Goal: Find specific fact

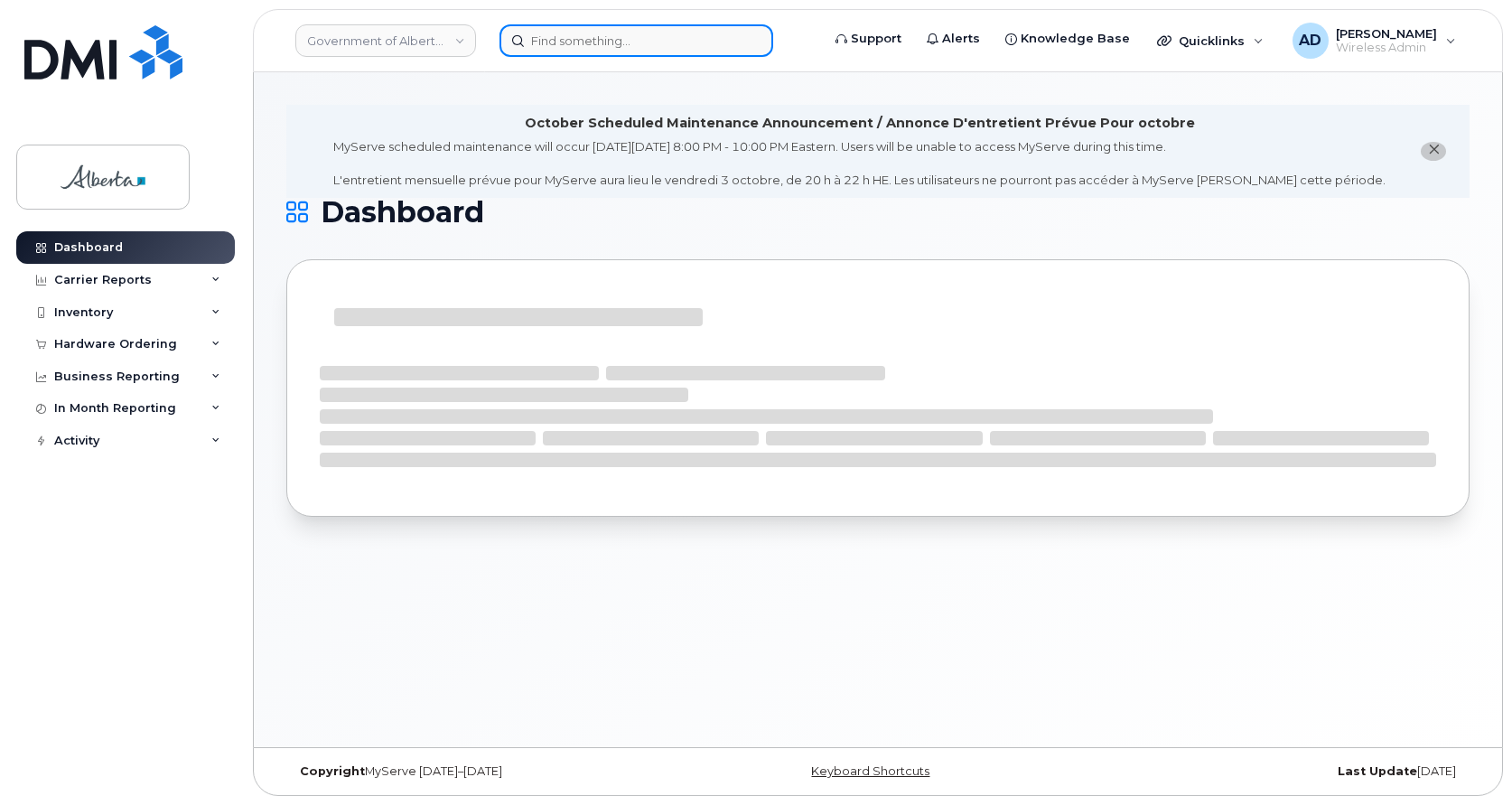
click at [676, 51] on input at bounding box center [637, 41] width 274 height 33
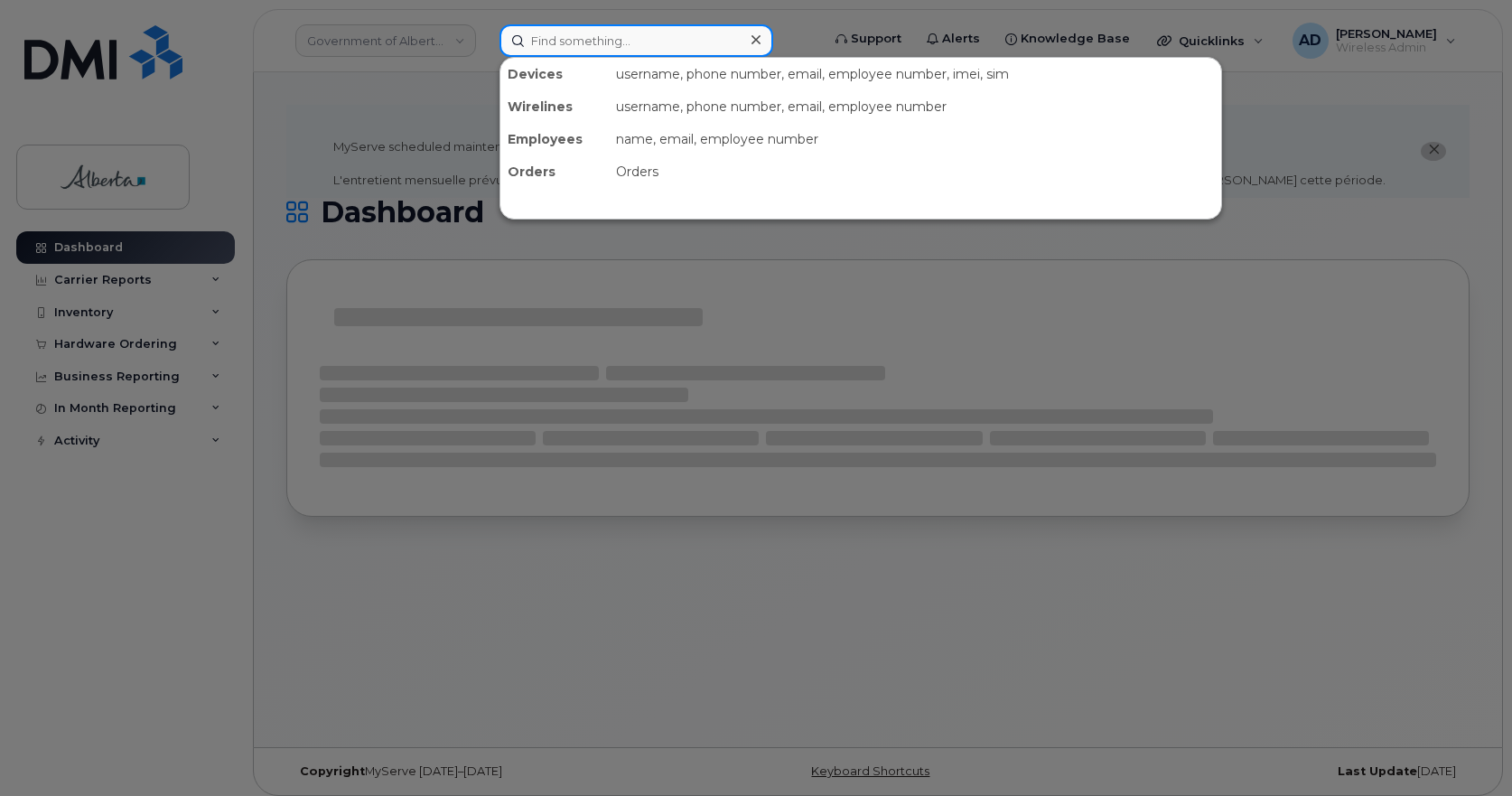
paste input "[PERSON_NAME]"
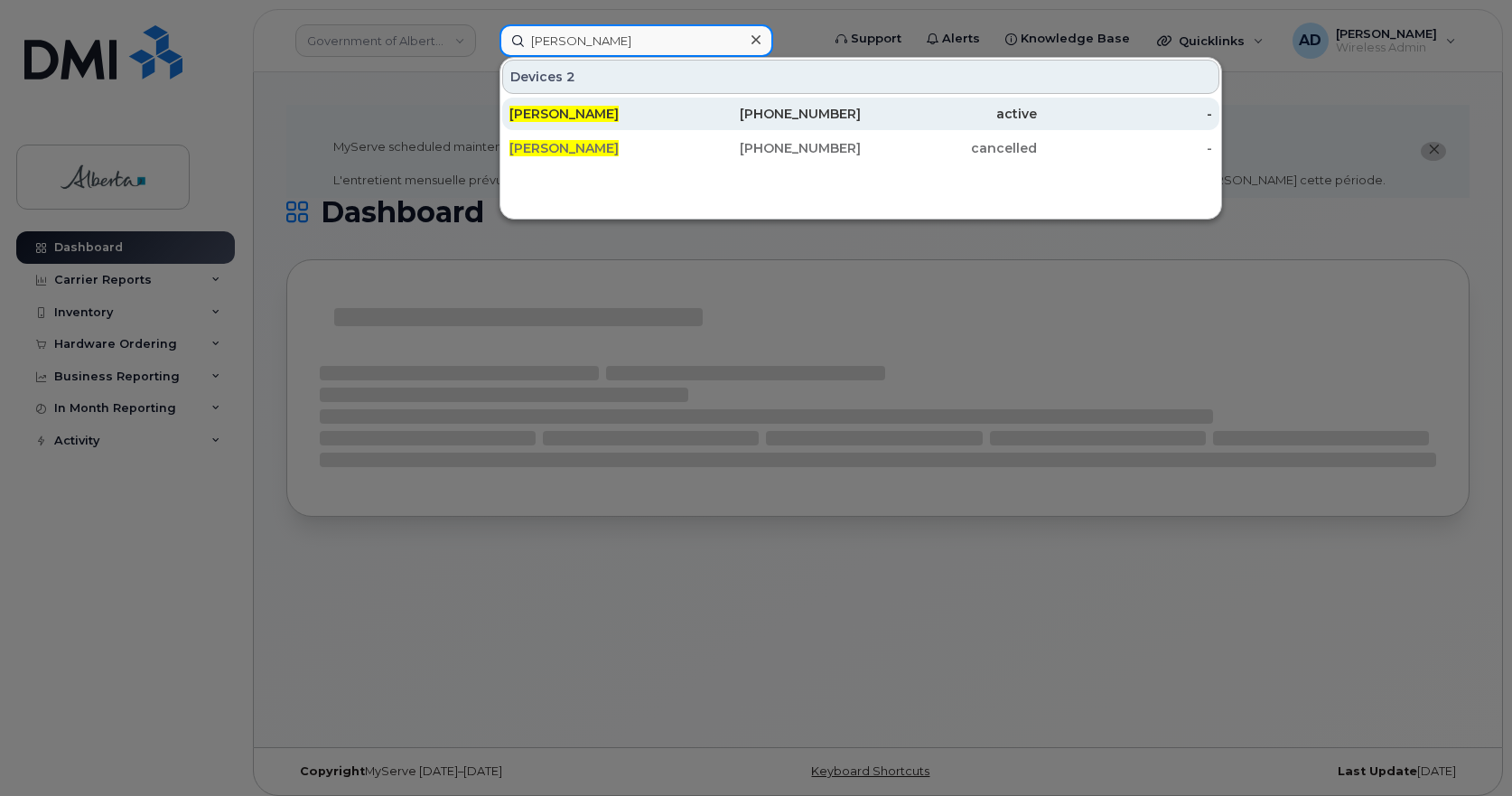
type input "[PERSON_NAME]"
click at [567, 111] on span "[PERSON_NAME]" at bounding box center [564, 114] width 109 height 16
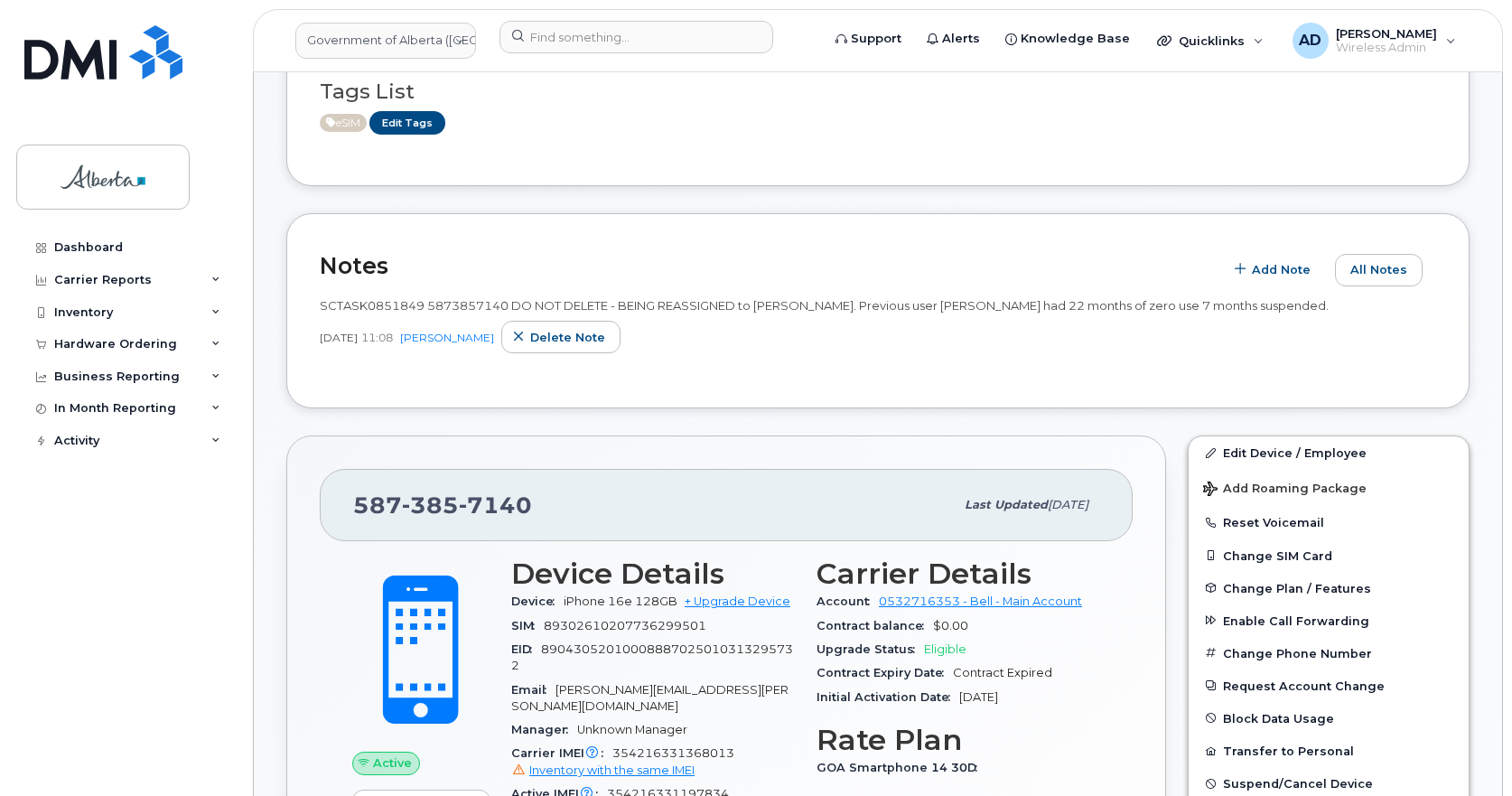
scroll to position [632, 0]
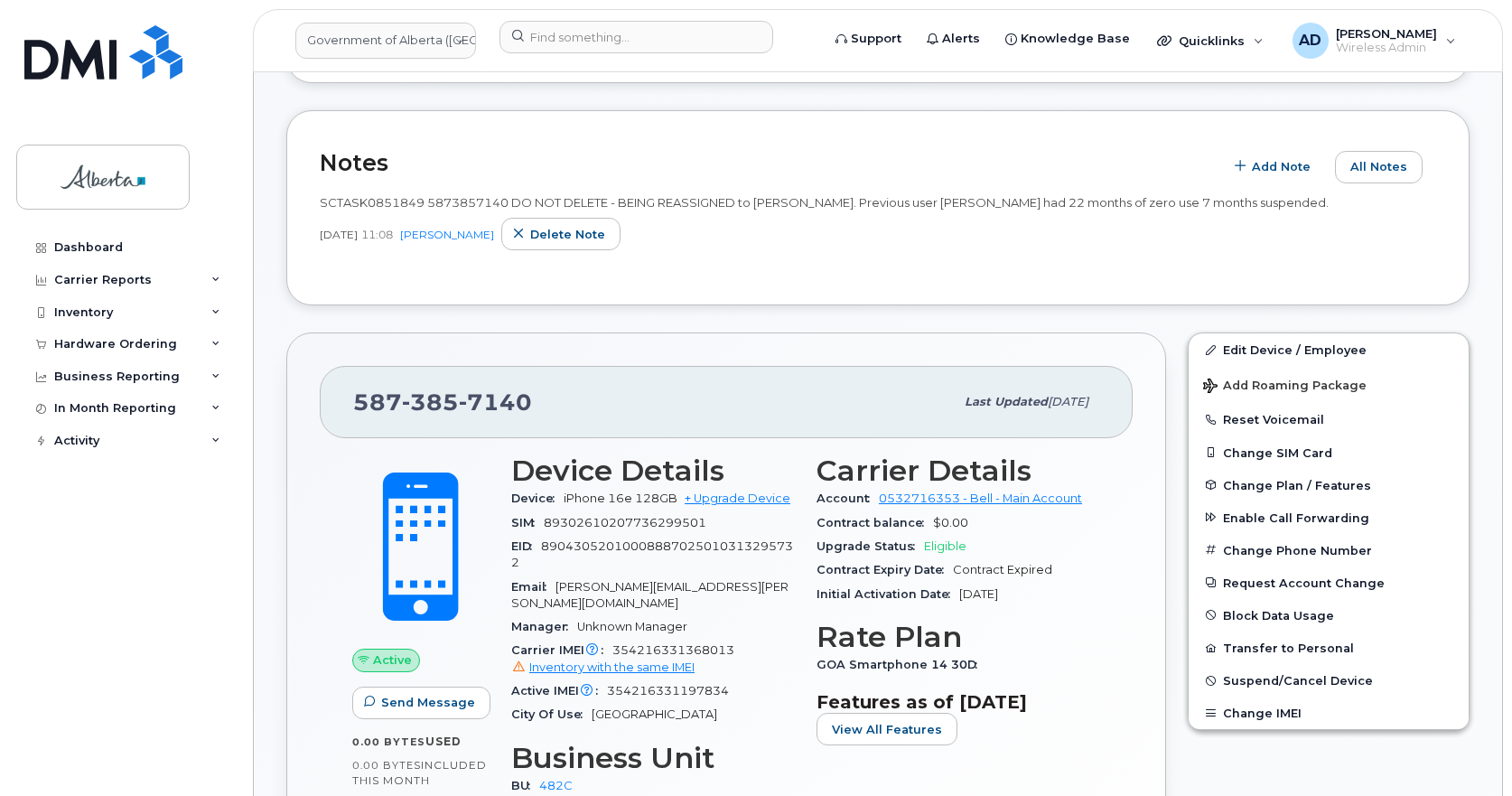
click at [471, 398] on span "7140" at bounding box center [495, 401] width 73 height 27
copy span "587 385 7140"
